Goal: Task Accomplishment & Management: Manage account settings

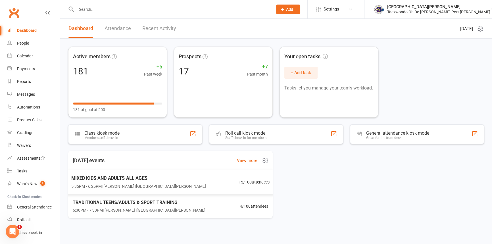
click at [126, 180] on span "MIXED KIDS AND ADULTS ALL AGES" at bounding box center [138, 177] width 135 height 7
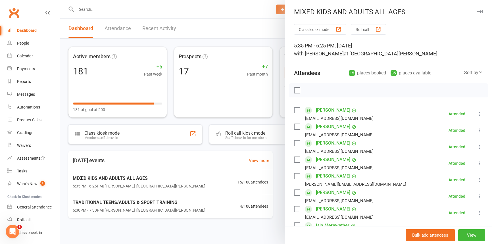
click at [122, 205] on div at bounding box center [276, 122] width 432 height 244
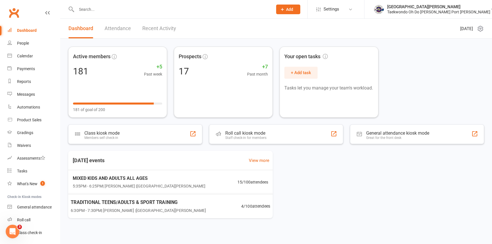
click at [117, 203] on span "TRADITIONAL TEENS/ADULTS & SPORT TRAINING" at bounding box center [138, 202] width 135 height 7
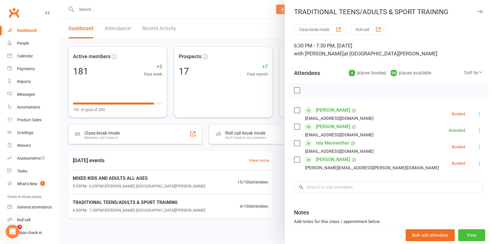
click at [466, 232] on button "View" at bounding box center [471, 235] width 27 height 12
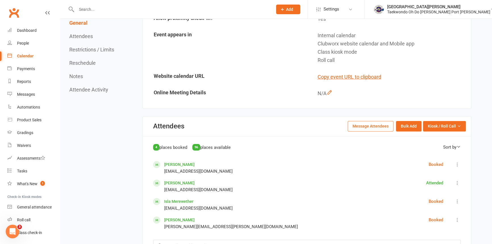
scroll to position [258, 0]
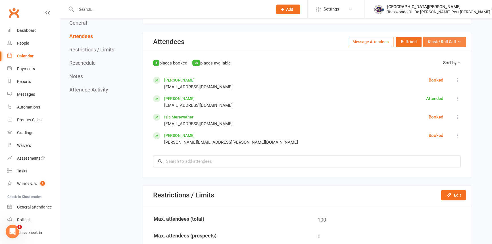
click at [436, 45] on span "Kiosk / Roll Call" at bounding box center [442, 42] width 28 height 6
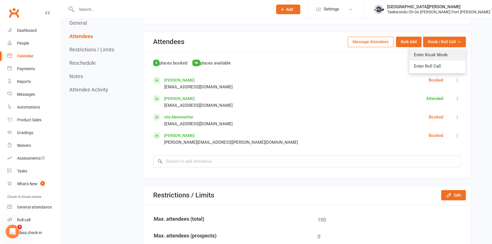
click at [436, 55] on link "Enter Kiosk Mode" at bounding box center [437, 54] width 56 height 11
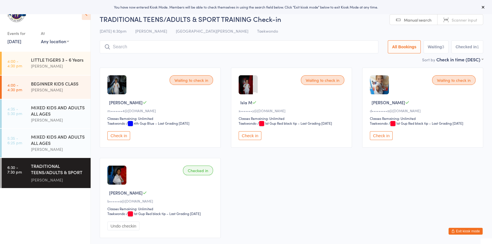
click at [117, 47] on input "search" at bounding box center [239, 46] width 279 height 13
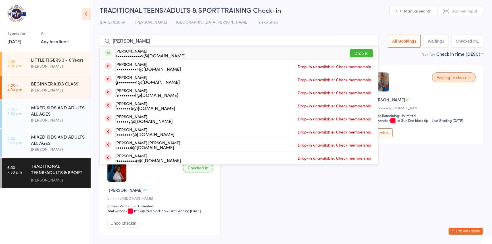
type input "[PERSON_NAME]"
click at [351, 49] on button "Drop in" at bounding box center [361, 53] width 23 height 8
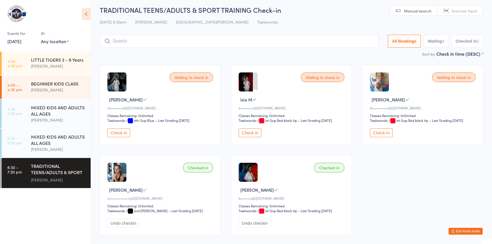
click at [125, 137] on button "Check in" at bounding box center [118, 132] width 23 height 9
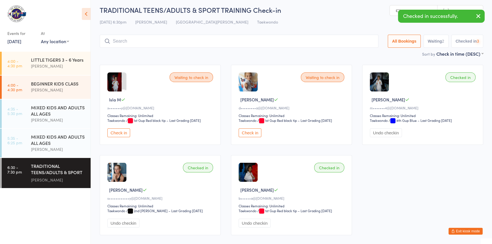
click at [127, 137] on button "Check in" at bounding box center [118, 132] width 23 height 9
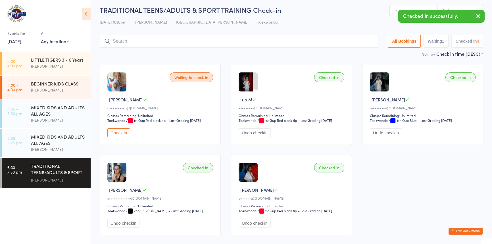
click at [128, 137] on button "Check in" at bounding box center [118, 132] width 23 height 9
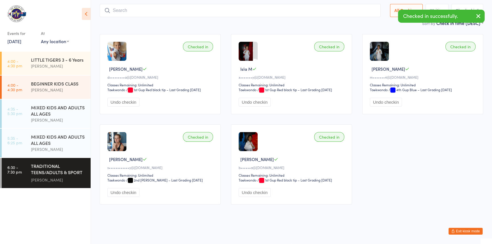
scroll to position [0, 0]
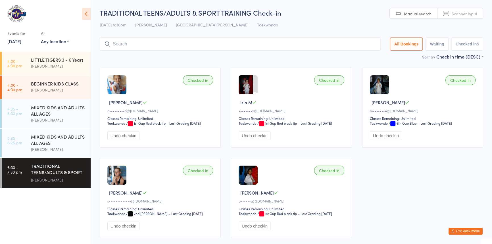
click at [118, 45] on input "search" at bounding box center [240, 44] width 281 height 13
click at [117, 43] on input "search" at bounding box center [240, 44] width 281 height 13
click at [124, 47] on input "search" at bounding box center [240, 44] width 281 height 13
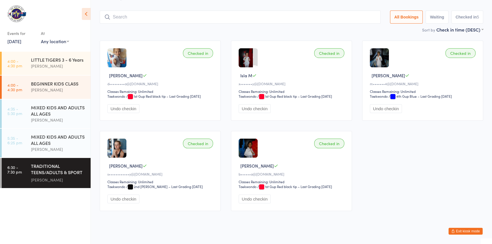
scroll to position [38, 0]
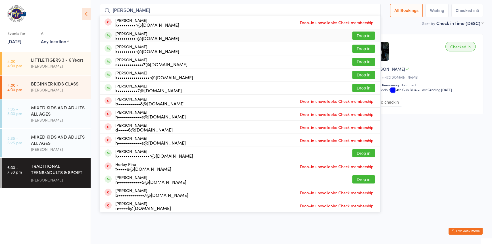
type input "[PERSON_NAME]"
click at [352, 32] on button "Drop in" at bounding box center [363, 36] width 23 height 8
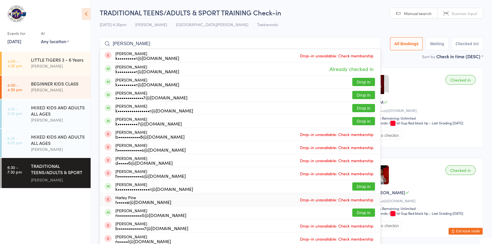
scroll to position [0, 0]
click at [134, 43] on input "[PERSON_NAME]" at bounding box center [240, 44] width 281 height 13
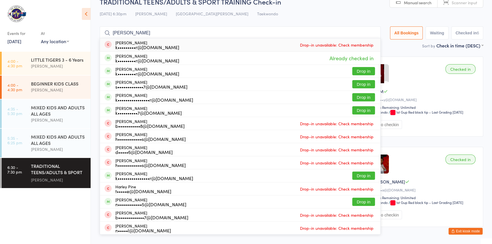
scroll to position [38, 0]
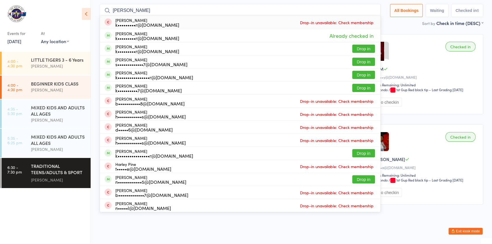
click at [128, 7] on input "[PERSON_NAME]" at bounding box center [240, 10] width 281 height 13
drag, startPoint x: 125, startPoint y: 7, endPoint x: 93, endPoint y: 7, distance: 31.3
click at [93, 7] on ui-view "TRADITIONAL TEENS/ADULTS & SPORT TRAINING Check-in [DATE] 6:30pm [PERSON_NAME] …" at bounding box center [291, 91] width 401 height 235
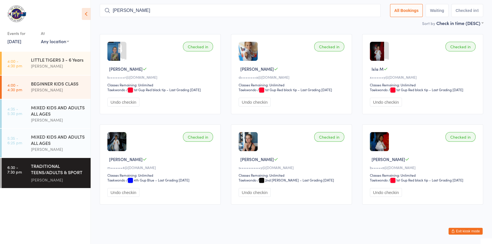
type input "r"
click at [117, 4] on input "r" at bounding box center [240, 10] width 281 height 13
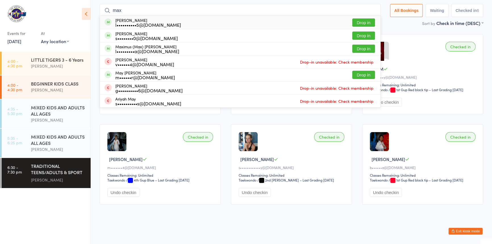
type input "max"
click at [352, 18] on button "Drop in" at bounding box center [363, 22] width 23 height 8
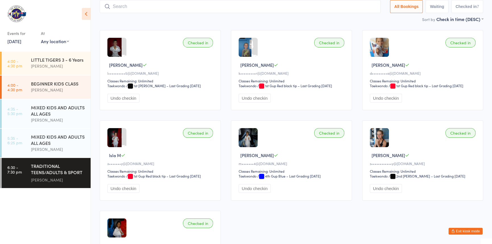
click at [122, 6] on input "search" at bounding box center [240, 6] width 281 height 13
click at [121, 9] on input "search" at bounding box center [240, 6] width 281 height 13
type input "[PERSON_NAME]"
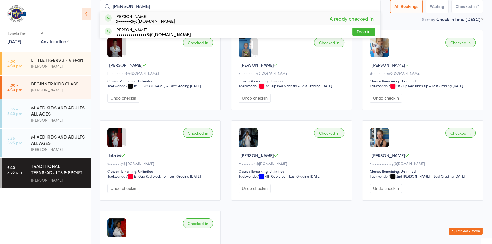
drag, startPoint x: 140, startPoint y: 8, endPoint x: 105, endPoint y: 6, distance: 35.3
click at [105, 7] on div "[PERSON_NAME] b••••••a@[DOMAIN_NAME] Already checked in [PERSON_NAME] Meldum f•…" at bounding box center [240, 6] width 281 height 13
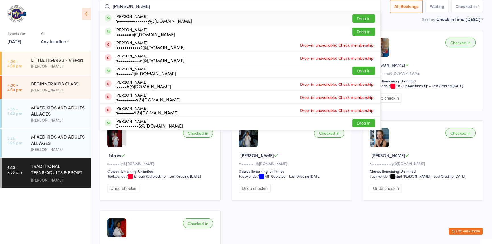
type input "[PERSON_NAME]"
click at [352, 17] on button "Drop in" at bounding box center [363, 18] width 23 height 8
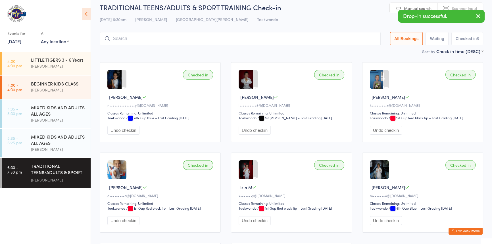
scroll to position [0, 0]
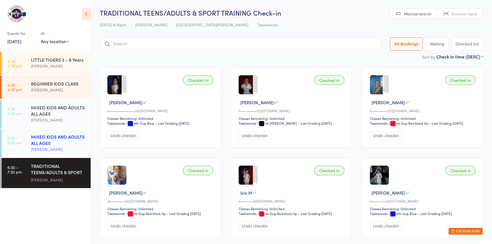
click at [44, 145] on div "MIXED KIDS AND ADULTS ALL AGES" at bounding box center [58, 140] width 55 height 13
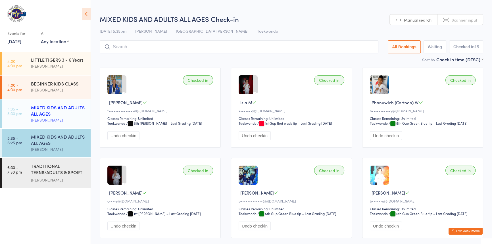
click at [49, 114] on div "MIXED KIDS AND ADULTS ALL AGES" at bounding box center [58, 110] width 55 height 13
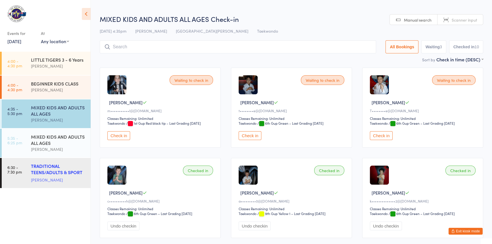
click at [48, 172] on div "TRADITIONAL TEENS/ADULTS & SPORT TRAINING" at bounding box center [58, 170] width 55 height 14
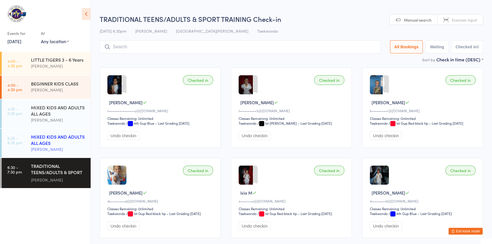
click at [48, 147] on div "[PERSON_NAME]" at bounding box center [58, 149] width 55 height 7
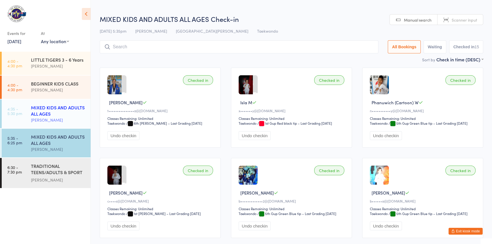
click at [46, 113] on div "MIXED KIDS AND ADULTS ALL AGES" at bounding box center [58, 110] width 55 height 13
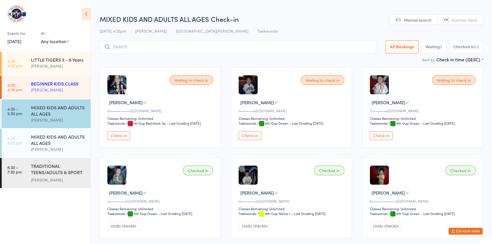
click at [51, 87] on div "[PERSON_NAME]" at bounding box center [58, 90] width 55 height 7
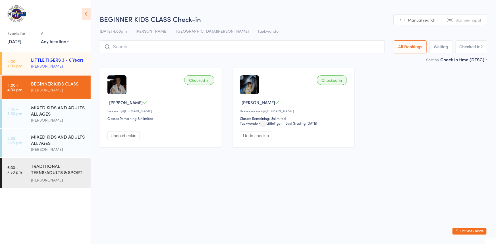
click at [43, 66] on div "[PERSON_NAME]" at bounding box center [58, 66] width 55 height 7
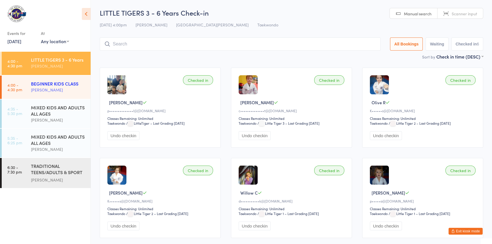
click at [53, 87] on div "[PERSON_NAME]" at bounding box center [58, 90] width 55 height 7
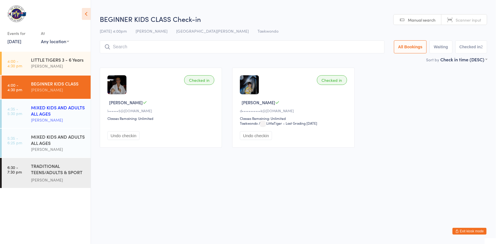
click at [43, 118] on div "[PERSON_NAME]" at bounding box center [58, 120] width 55 height 7
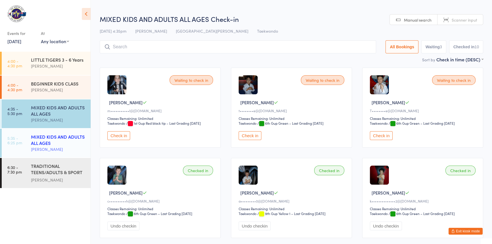
click at [49, 140] on div "MIXED KIDS AND ADULTS ALL AGES" at bounding box center [58, 140] width 55 height 13
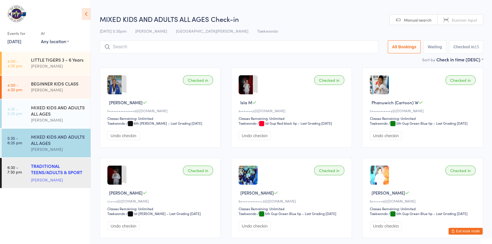
click at [38, 170] on div "TRADITIONAL TEENS/ADULTS & SPORT TRAINING" at bounding box center [58, 170] width 55 height 14
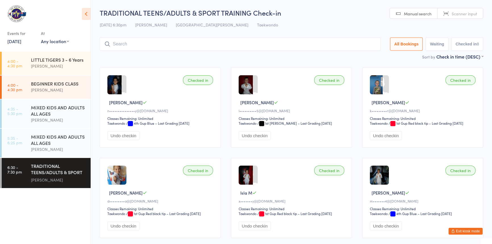
click at [449, 228] on button "Exit kiosk mode" at bounding box center [466, 231] width 34 height 7
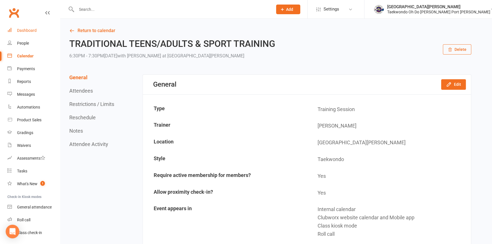
click at [26, 29] on div "Dashboard" at bounding box center [27, 30] width 20 height 5
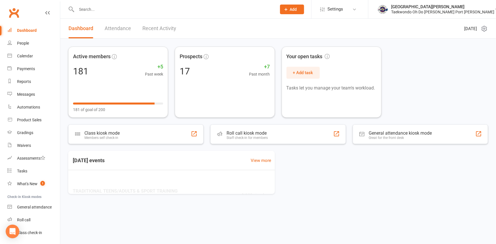
click at [95, 11] on input "text" at bounding box center [174, 9] width 198 height 8
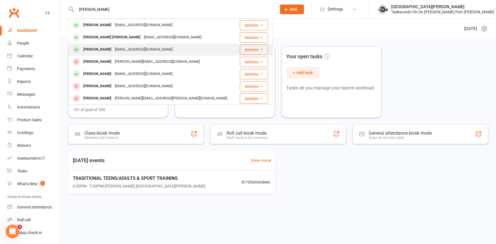
type input "andrew"
click at [105, 51] on div "Andrew Callegari" at bounding box center [98, 49] width 32 height 8
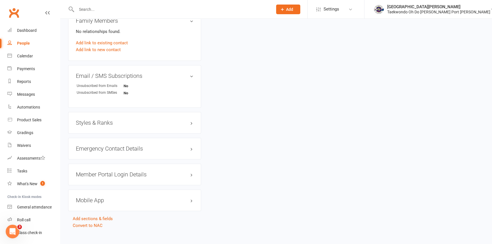
scroll to position [387, 0]
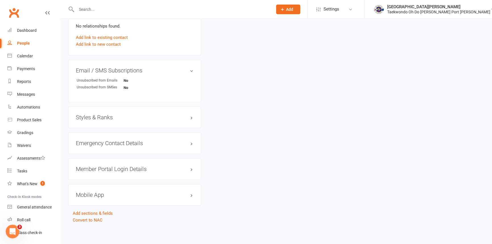
click at [111, 120] on h3 "Styles & Ranks" at bounding box center [135, 117] width 118 height 6
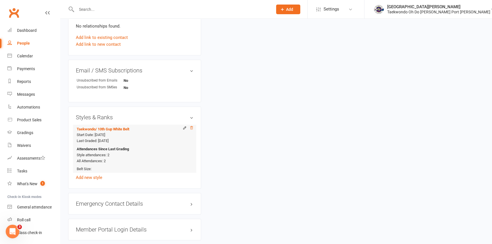
click at [190, 130] on icon at bounding box center [192, 128] width 4 height 4
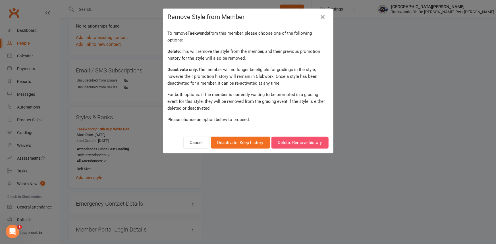
click at [291, 149] on button "Delete: Remove history" at bounding box center [299, 143] width 57 height 12
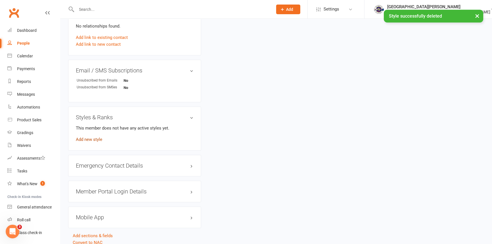
click at [93, 142] on link "Add new style" at bounding box center [89, 139] width 26 height 5
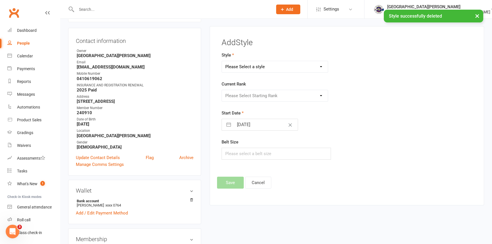
scroll to position [50, 0]
click at [290, 70] on select "Please Select a style Taekwondo" at bounding box center [275, 67] width 106 height 11
select select "301"
click at [222, 64] on select "Please Select a style Taekwondo" at bounding box center [275, 67] width 106 height 11
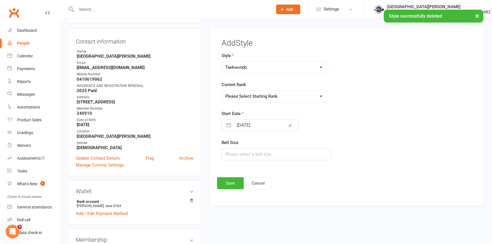
click at [264, 97] on select "Please Select Starting Rank LittleTiger Little Tiger 1 Little Tiger 2 Little Ti…" at bounding box center [275, 96] width 106 height 11
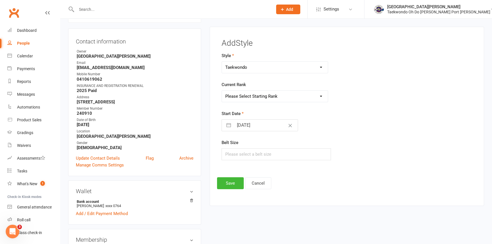
select select "2891"
click at [222, 93] on select "Please Select Starting Rank LittleTiger Little Tiger 1 Little Tiger 2 Little Ti…" at bounding box center [275, 96] width 106 height 11
click at [233, 186] on button "Save" at bounding box center [230, 183] width 27 height 12
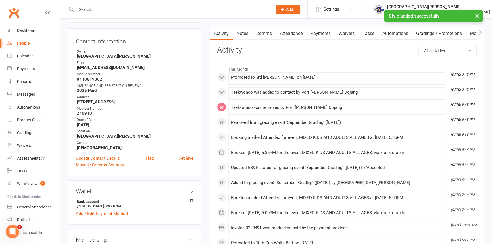
scroll to position [0, 0]
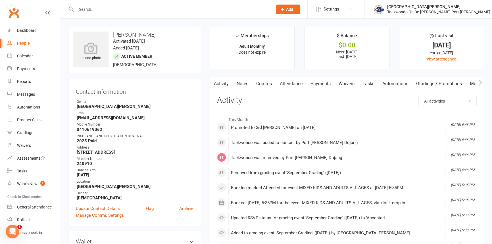
click at [473, 85] on link "Mobile App" at bounding box center [481, 83] width 31 height 13
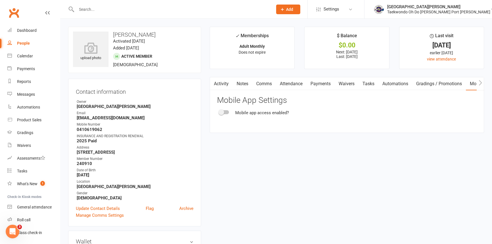
click at [226, 113] on div at bounding box center [224, 112] width 10 height 4
click at [219, 111] on input "checkbox" at bounding box center [219, 111] width 0 height 0
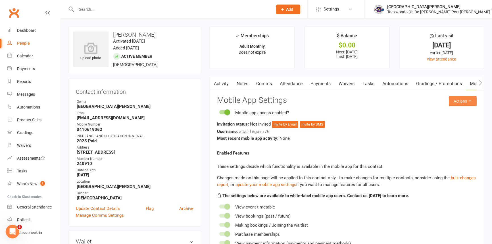
click at [452, 106] on button "Actions" at bounding box center [463, 101] width 28 height 10
click at [438, 115] on link "Send invitation email" at bounding box center [445, 116] width 56 height 11
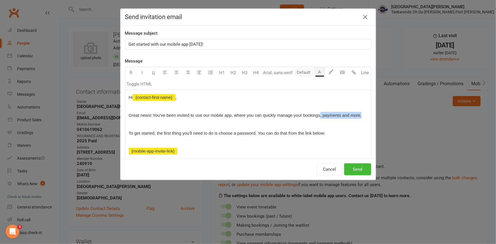
drag, startPoint x: 331, startPoint y: 118, endPoint x: 354, endPoint y: 123, distance: 22.6
click at [354, 119] on p "Great news! You've been invited to use our mobile app, where you can quickly ma…" at bounding box center [248, 115] width 239 height 7
click at [354, 169] on button "Send" at bounding box center [357, 169] width 27 height 12
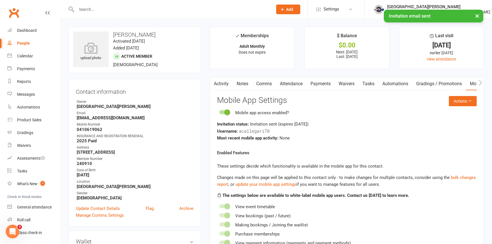
click at [329, 85] on link "Payments" at bounding box center [321, 83] width 28 height 13
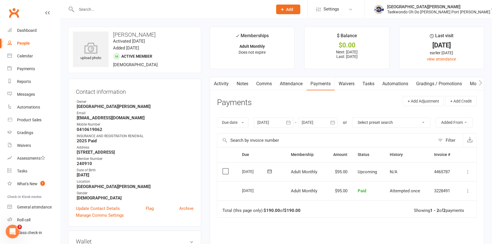
click at [469, 175] on icon at bounding box center [468, 172] width 6 height 6
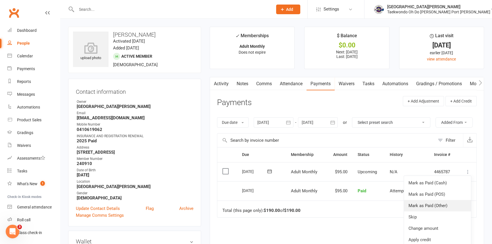
scroll to position [26, 0]
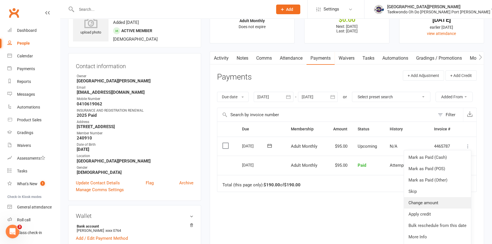
click at [433, 209] on link "Change amount" at bounding box center [437, 202] width 67 height 11
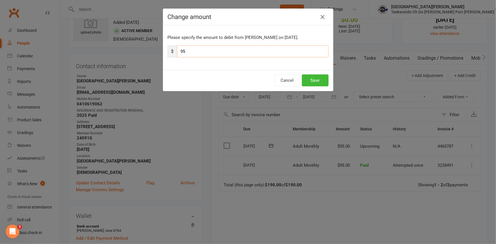
click at [178, 52] on input "95" at bounding box center [252, 51] width 151 height 12
type input "45"
click at [317, 78] on button "Save" at bounding box center [315, 80] width 27 height 12
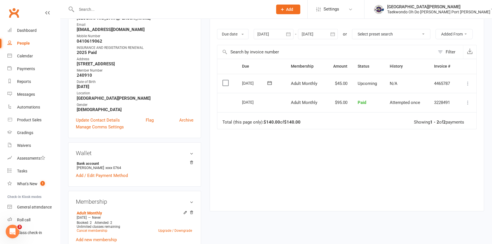
scroll to position [0, 0]
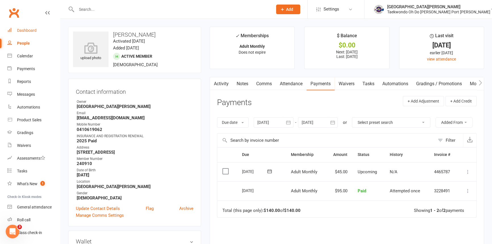
click at [22, 29] on div "Dashboard" at bounding box center [27, 30] width 20 height 5
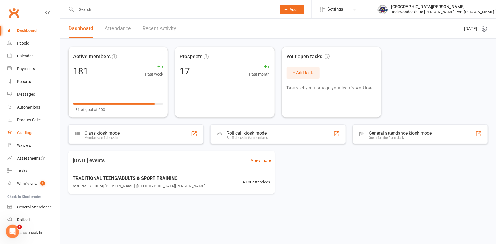
click at [29, 132] on div "Gradings" at bounding box center [25, 132] width 16 height 5
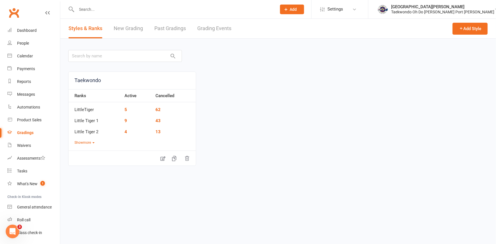
click at [216, 28] on link "Grading Events" at bounding box center [214, 29] width 34 height 20
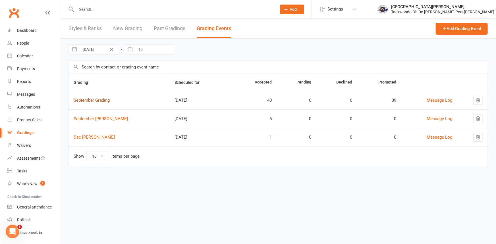
click at [94, 100] on link "September Grading" at bounding box center [92, 100] width 36 height 5
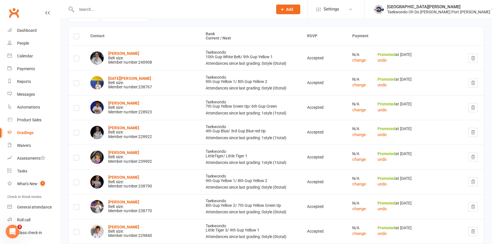
scroll to position [51, 0]
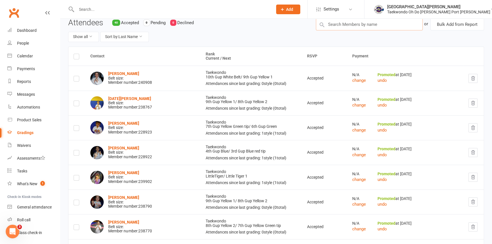
click at [340, 25] on input "text" at bounding box center [369, 24] width 107 height 12
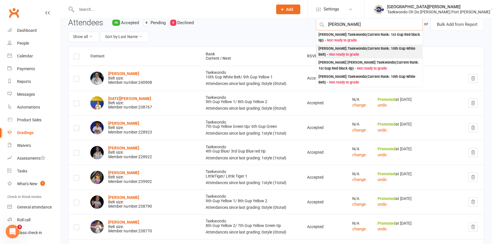
scroll to position [26, 0]
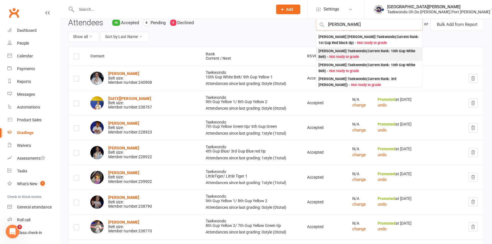
type input "andrew c"
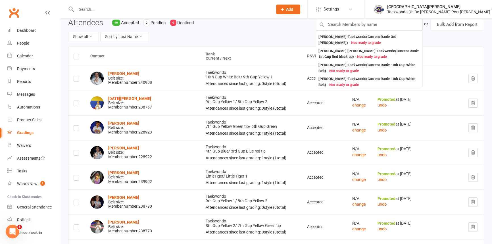
click at [266, 33] on div "Show all Sort by: Last Name" at bounding box center [187, 37] width 239 height 10
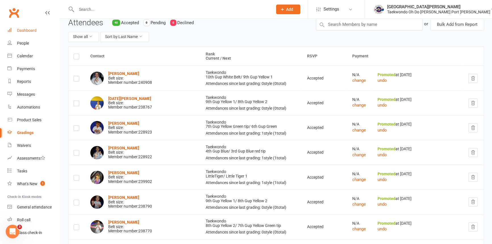
click at [28, 30] on div "Dashboard" at bounding box center [27, 30] width 20 height 5
